Goal: Transaction & Acquisition: Purchase product/service

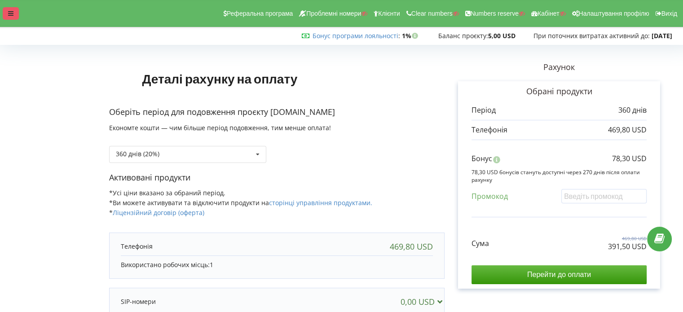
click at [8, 14] on icon at bounding box center [10, 13] width 5 height 6
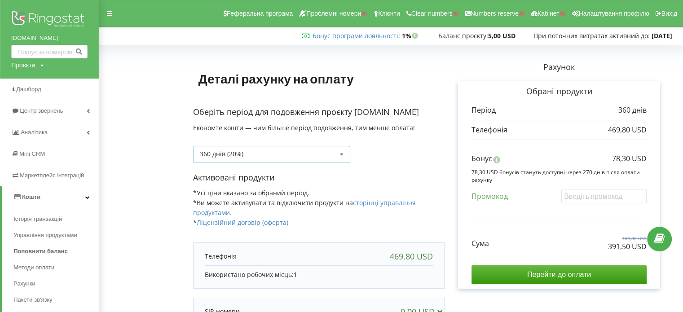
click at [287, 157] on div "360 днів (20%) Поповнити баланс без подовження" at bounding box center [271, 154] width 157 height 17
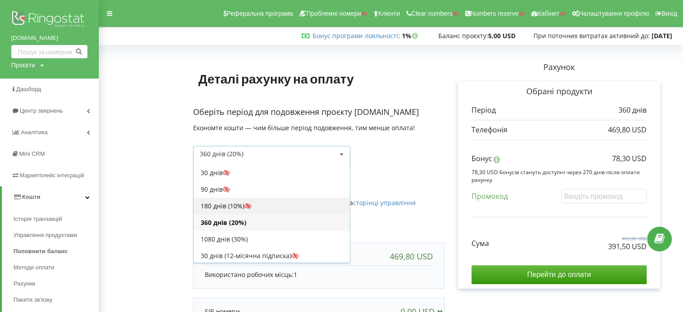
click at [218, 199] on div "180 днів (10%)" at bounding box center [271, 206] width 156 height 17
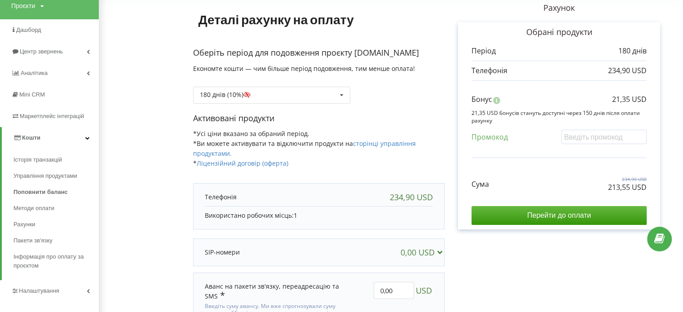
scroll to position [38, 0]
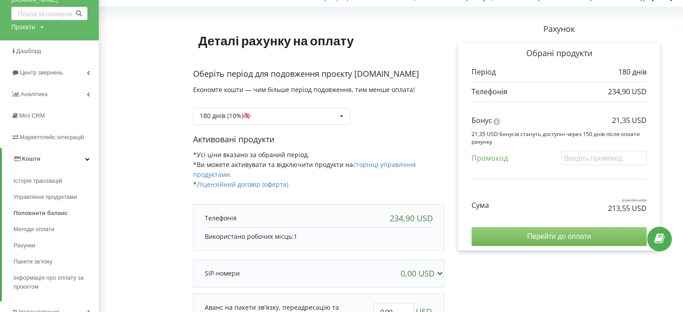
click at [544, 235] on input "Перейти до оплати" at bounding box center [558, 236] width 175 height 19
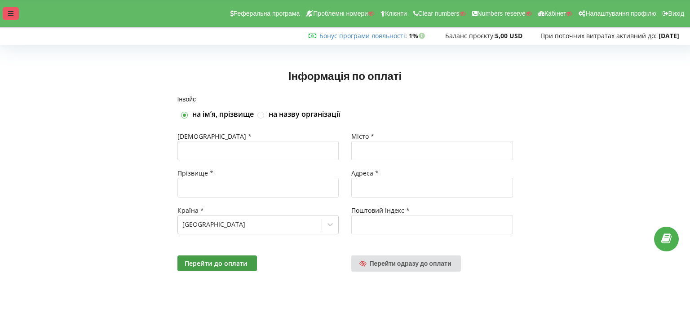
click at [7, 12] on div at bounding box center [11, 13] width 16 height 13
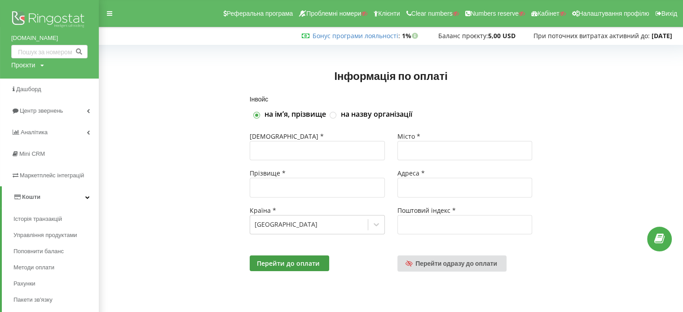
click at [38, 67] on div "Проєкти Пошук" at bounding box center [27, 65] width 33 height 9
click at [38, 77] on input "text" at bounding box center [39, 83] width 45 height 13
paste input "[DOMAIN_NAME]"
type input "[DOMAIN_NAME]"
click at [72, 84] on span "Пошук" at bounding box center [74, 84] width 16 height 8
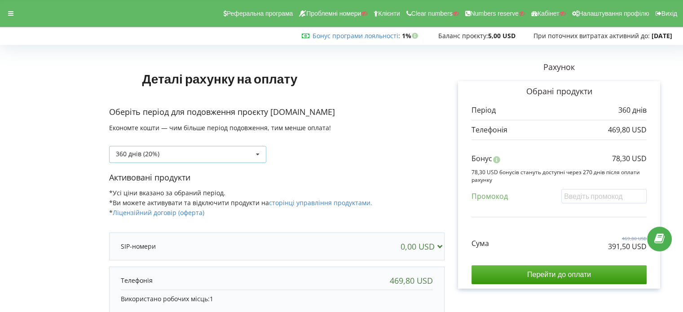
click at [213, 158] on div "360 днів (20%) Поповнити баланс без подовження" at bounding box center [187, 154] width 157 height 17
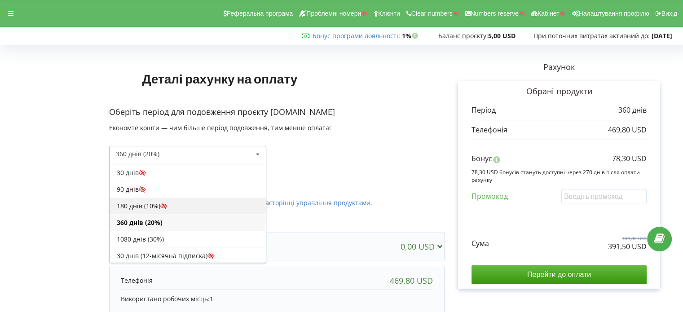
click at [154, 202] on div "180 днів (10%)" at bounding box center [188, 206] width 156 height 17
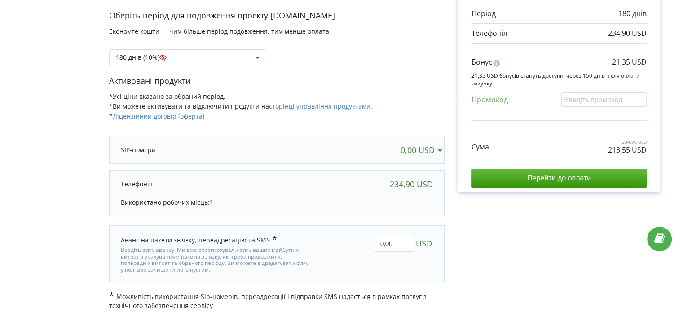
scroll to position [103, 0]
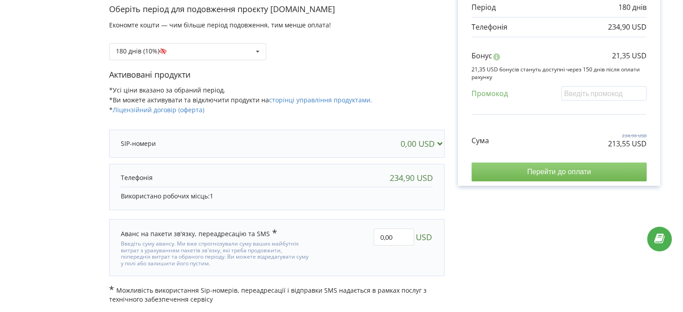
click at [569, 173] on input "Перейти до оплати" at bounding box center [558, 172] width 175 height 19
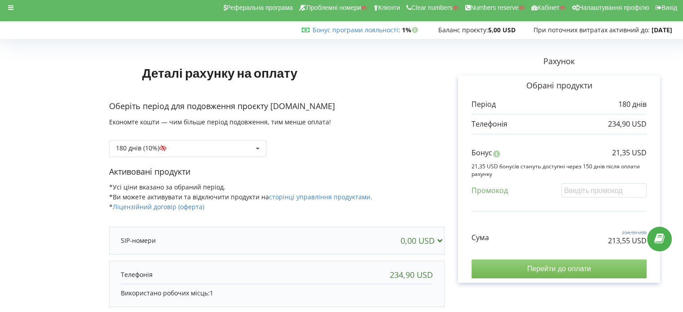
scroll to position [0, 0]
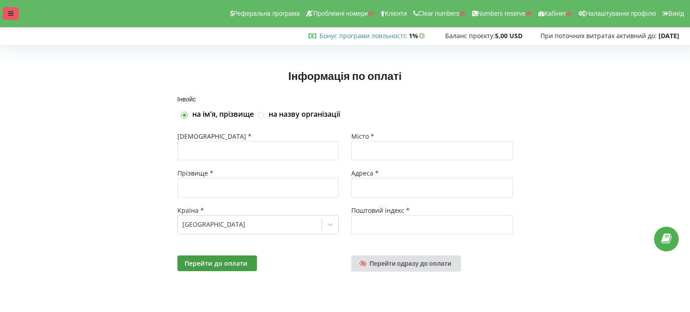
click at [14, 9] on div at bounding box center [11, 13] width 16 height 13
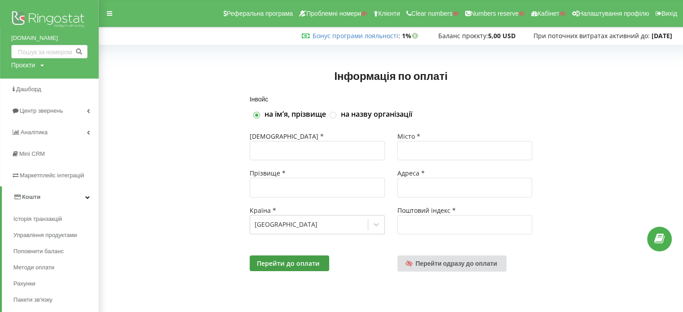
click at [34, 66] on div "Проєкти" at bounding box center [23, 65] width 24 height 9
click at [36, 83] on input "text" at bounding box center [39, 83] width 45 height 13
paste input "jaqsy_mai"
type input "jaqsy_mai"
click at [84, 84] on link "Пошук" at bounding box center [74, 83] width 25 height 13
